Goal: Information Seeking & Learning: Learn about a topic

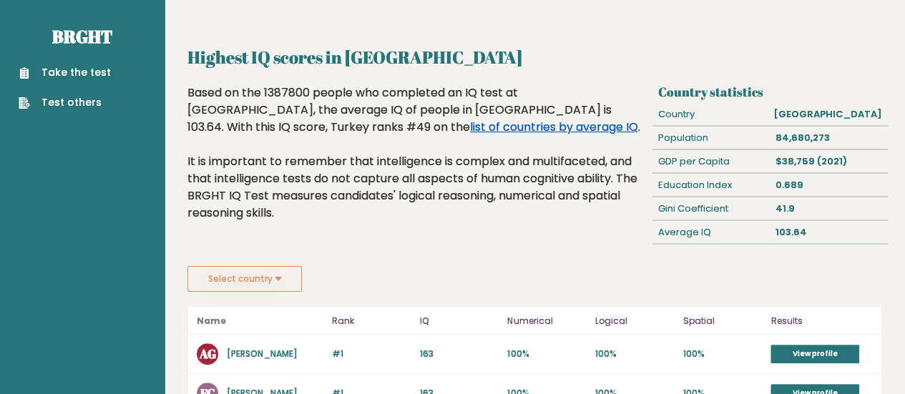
click at [614, 119] on link "list of countries by average IQ" at bounding box center [554, 127] width 168 height 16
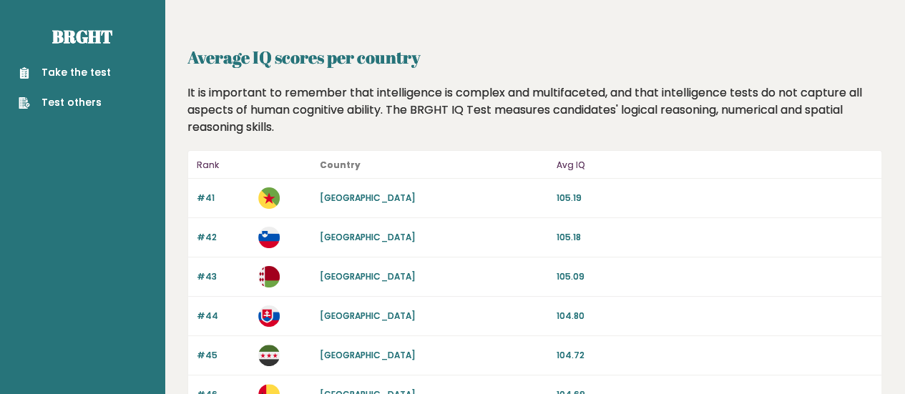
click at [205, 200] on p "#41" at bounding box center [223, 198] width 53 height 13
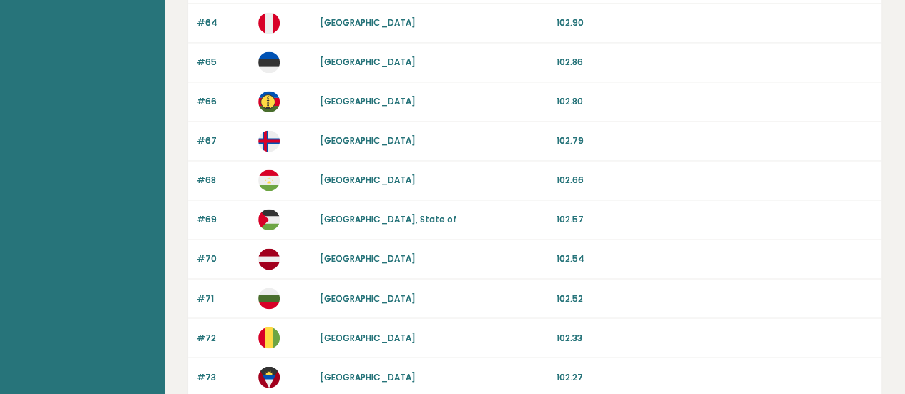
scroll to position [1470, 0]
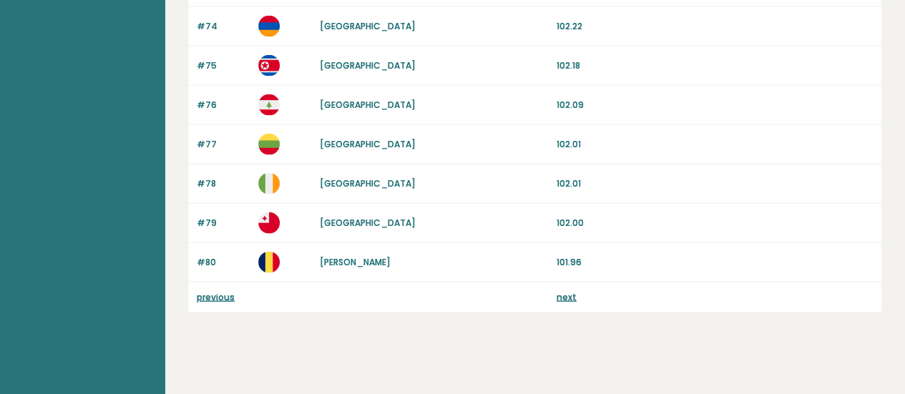
click at [207, 292] on link "previous" at bounding box center [216, 297] width 38 height 12
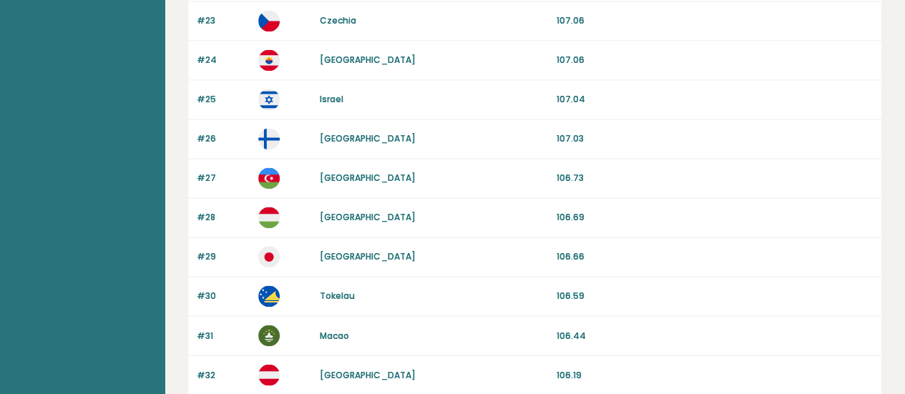
scroll to position [1045, 0]
